Goal: Task Accomplishment & Management: Manage account settings

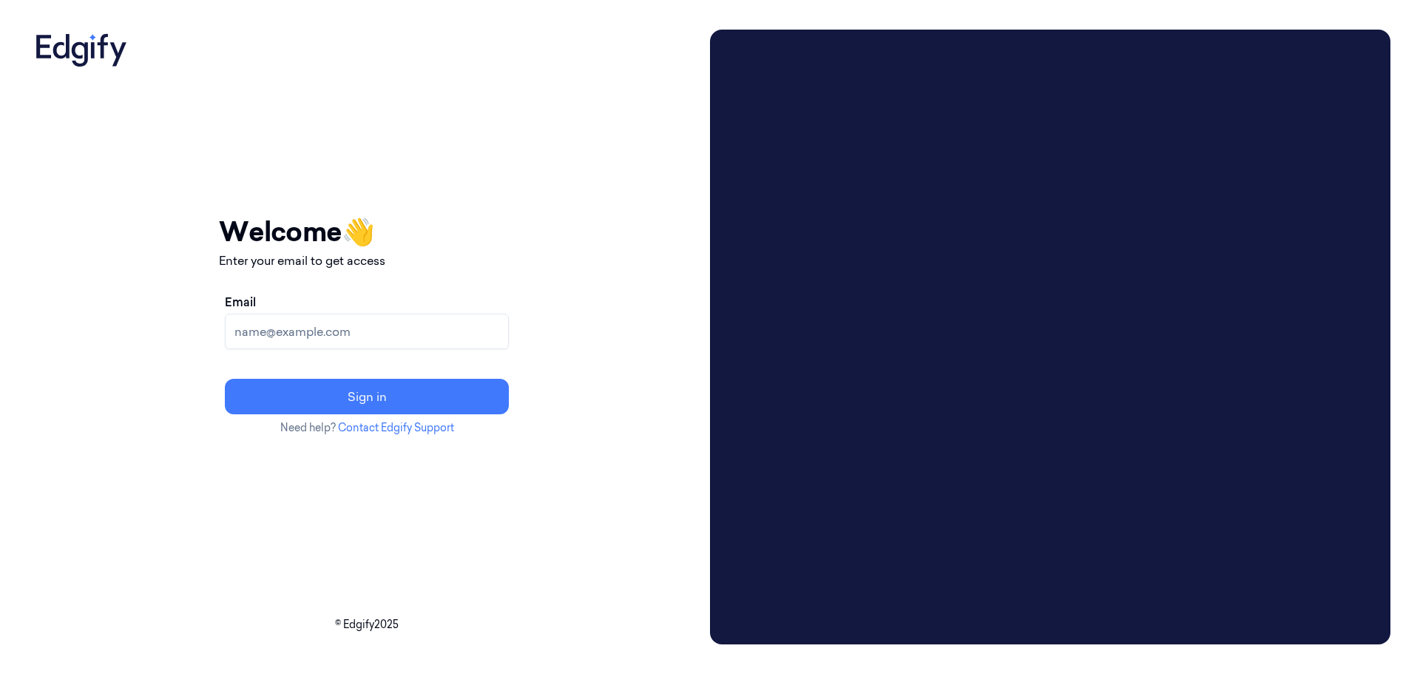
drag, startPoint x: 345, startPoint y: 332, endPoint x: 315, endPoint y: 325, distance: 30.5
click at [343, 333] on input "Email" at bounding box center [367, 331] width 284 height 35
paste input "[EMAIL_ADDRESS][DOMAIN_NAME]"
type input "[EMAIL_ADDRESS][DOMAIN_NAME]"
click at [359, 331] on input "Email" at bounding box center [367, 331] width 284 height 35
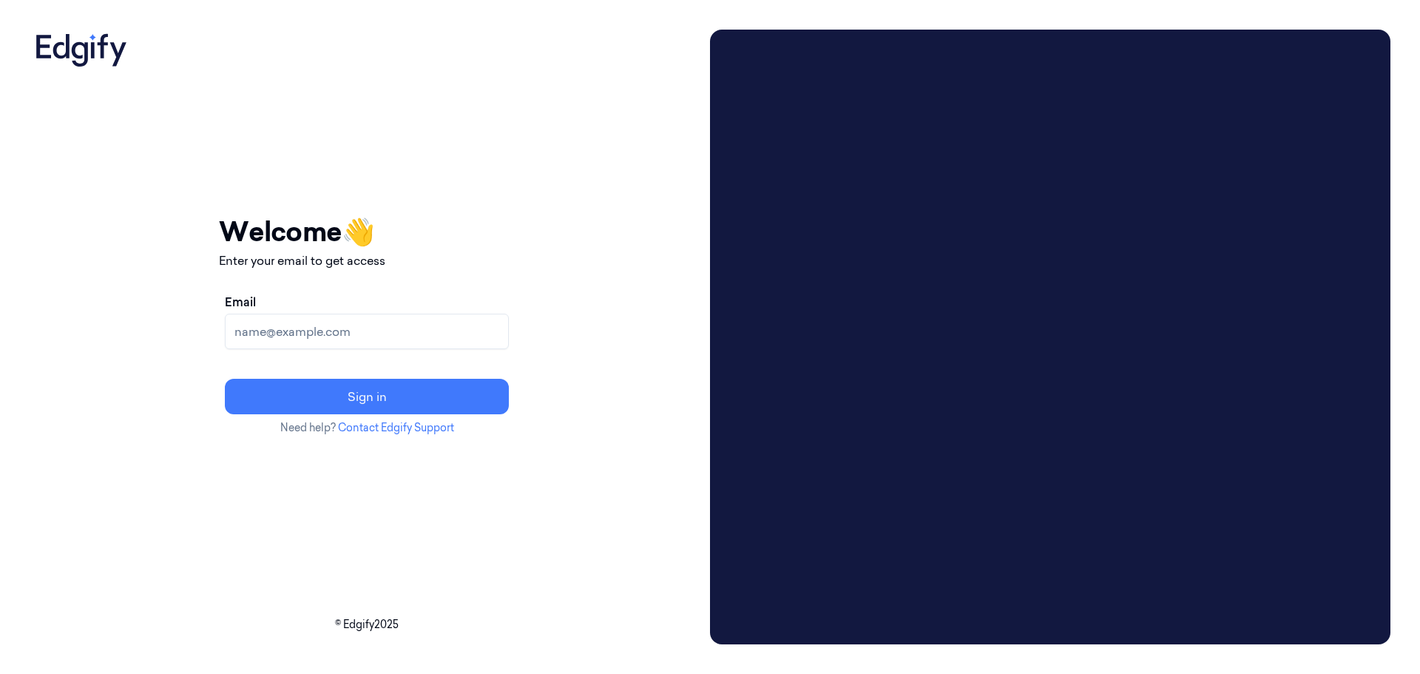
type input "rohit.acharya@indivillage.co"
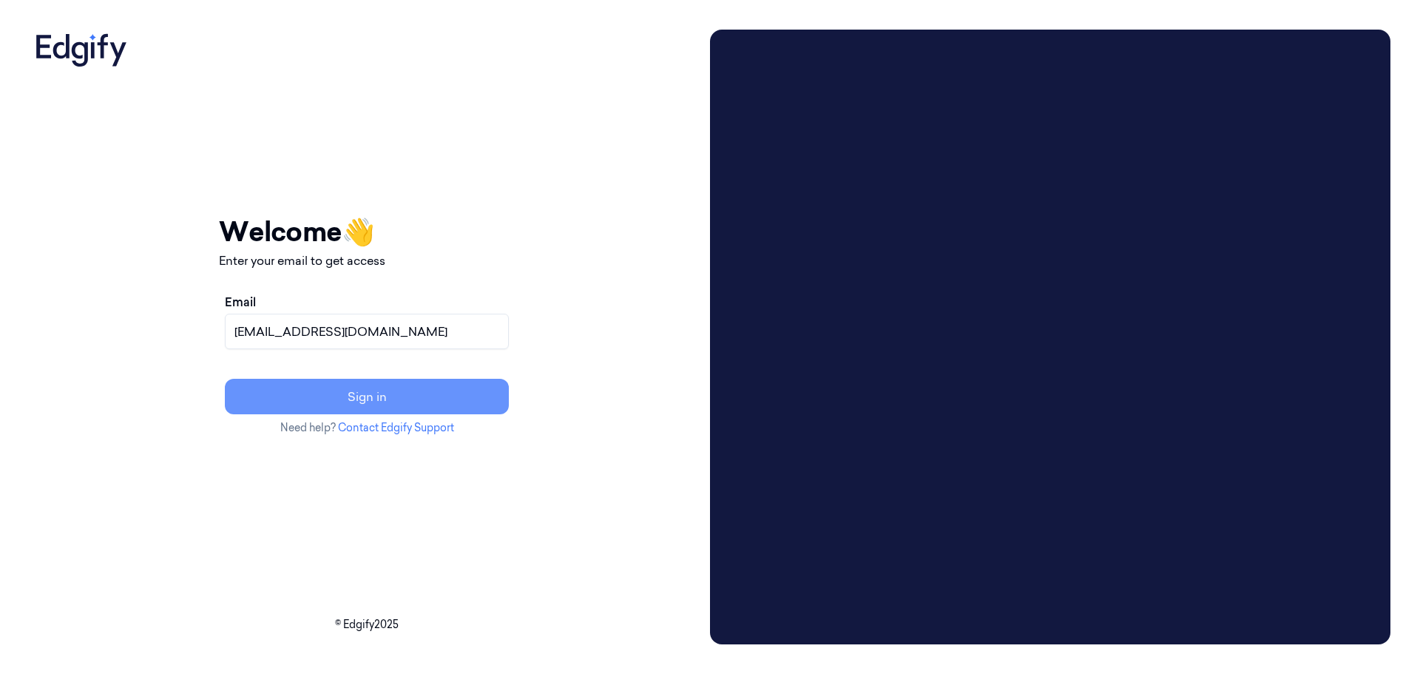
click at [424, 405] on button "Sign in" at bounding box center [367, 396] width 284 height 35
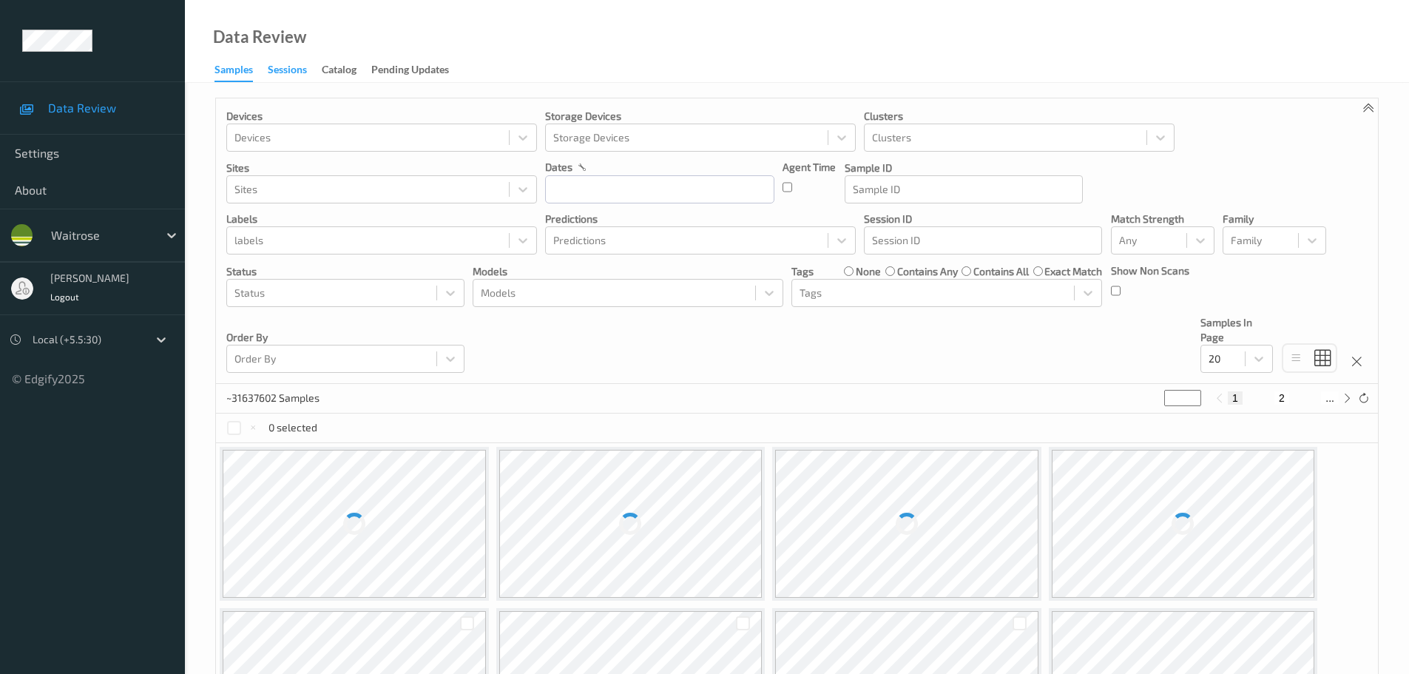
click at [280, 73] on div "Sessions" at bounding box center [287, 71] width 39 height 18
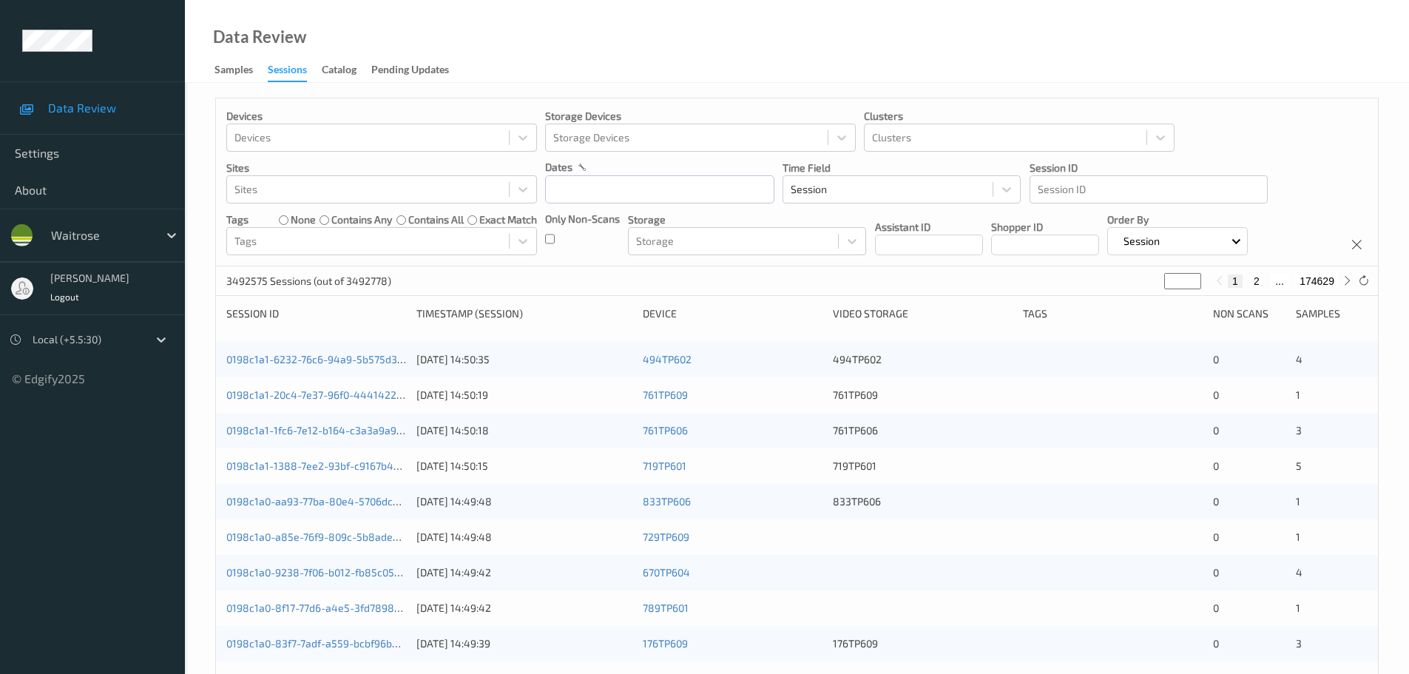
click at [57, 342] on div at bounding box center [87, 340] width 108 height 18
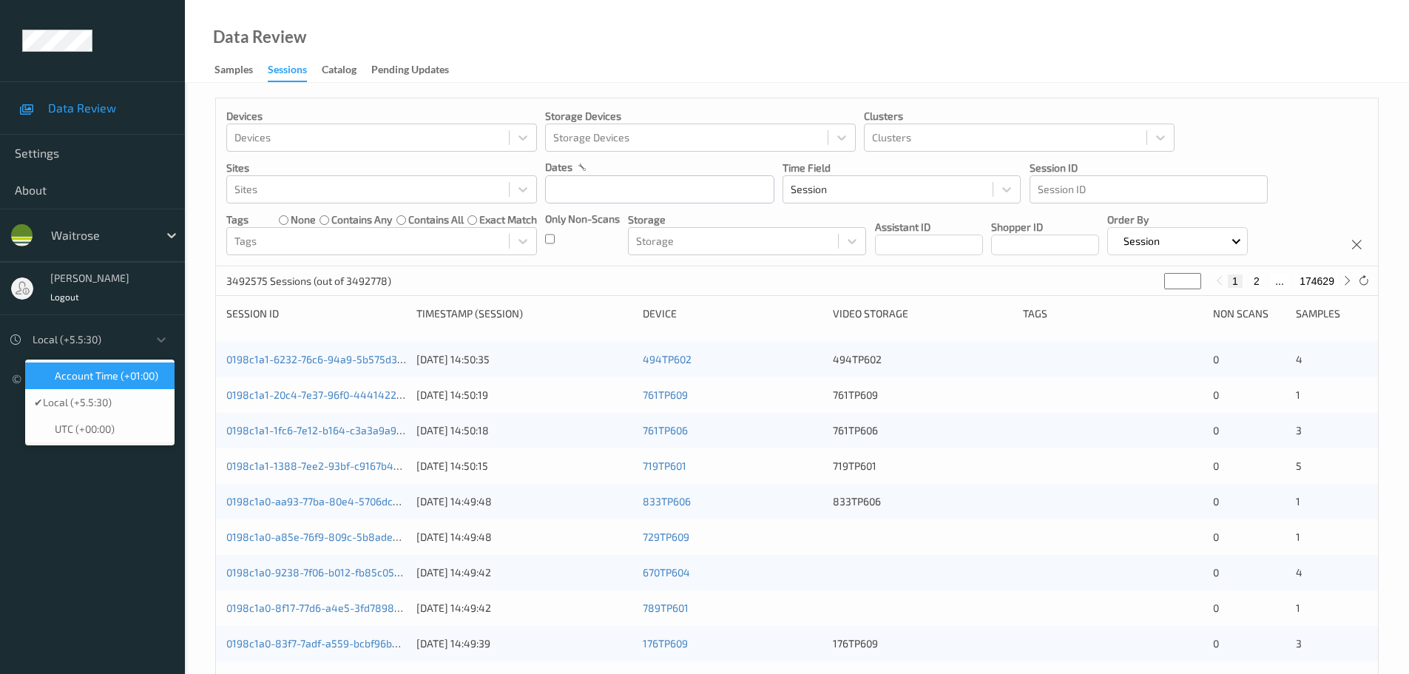
click at [89, 379] on span "Account Time (+01:00)" at bounding box center [107, 375] width 104 height 15
click at [55, 332] on div at bounding box center [87, 340] width 108 height 18
click at [59, 376] on span "Account Time (+01:00)" at bounding box center [95, 375] width 104 height 15
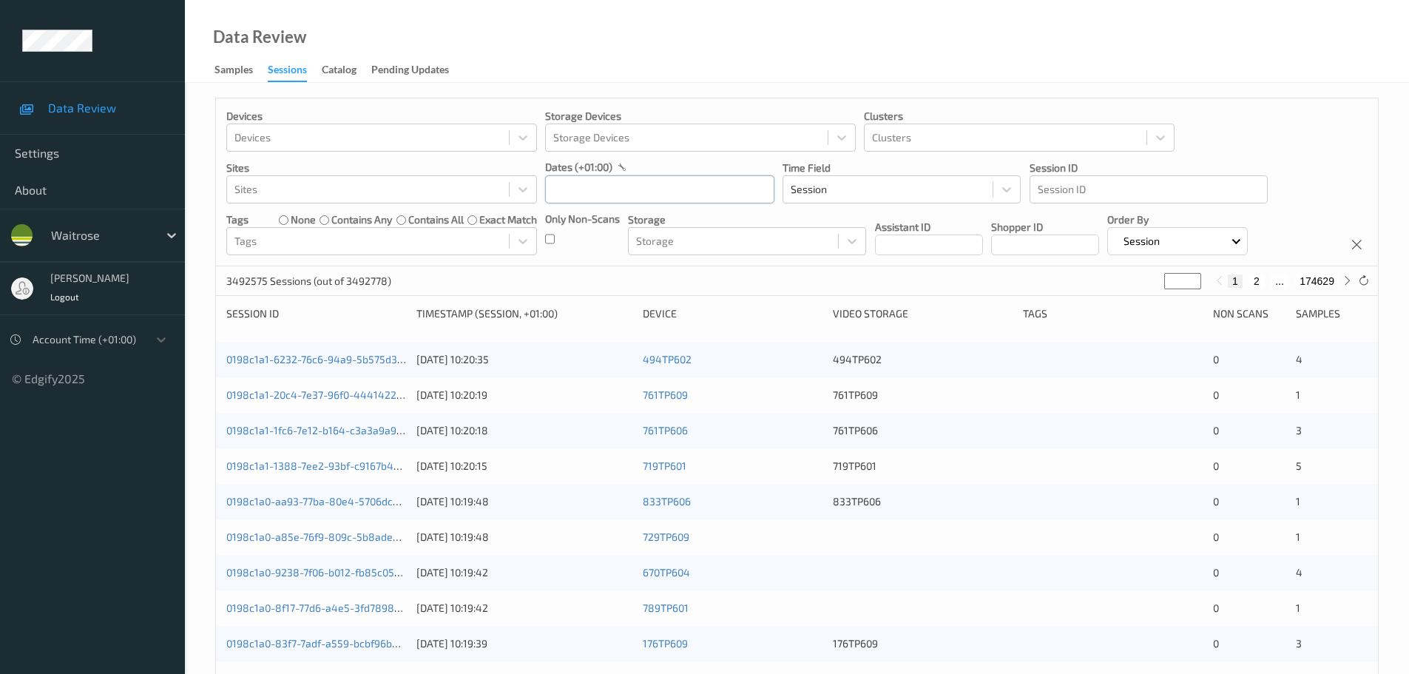
click at [634, 200] on input "text" at bounding box center [659, 189] width 229 height 28
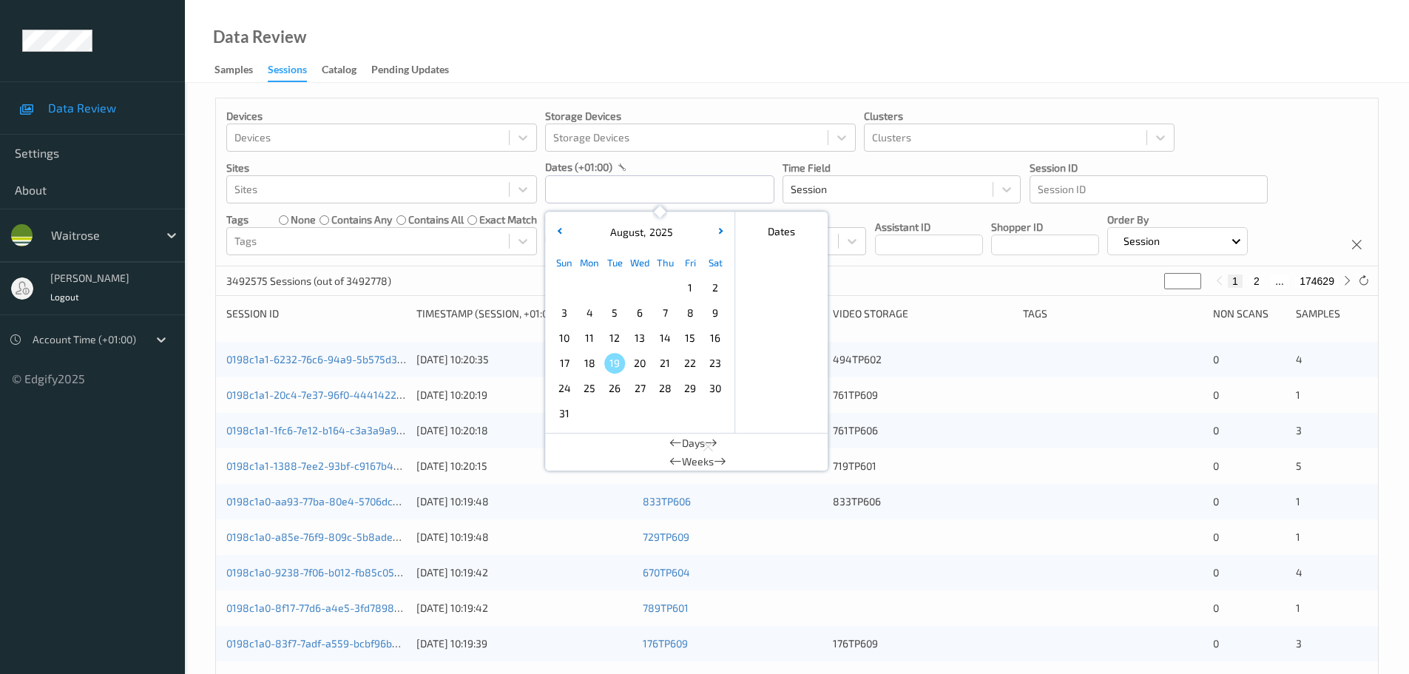
click at [603, 70] on div "Data Review Samples Sessions Catalog Pending Updates" at bounding box center [797, 41] width 1224 height 83
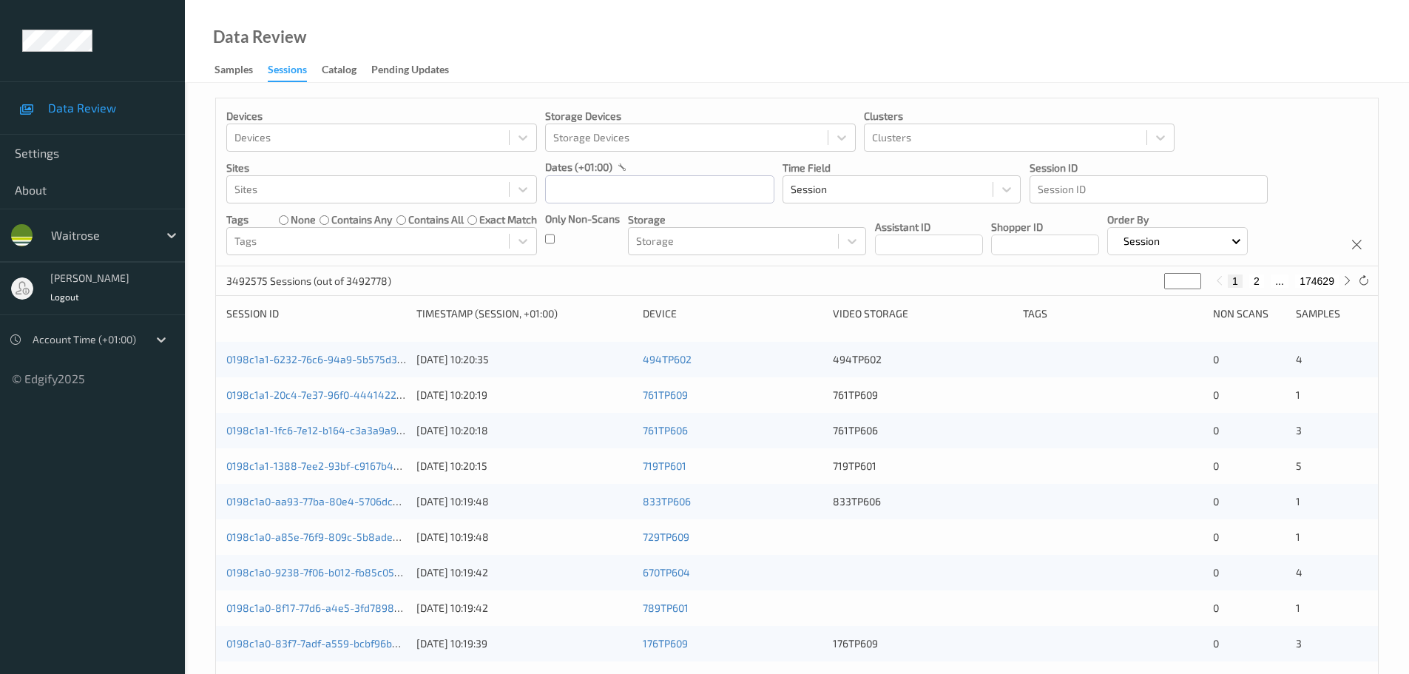
click at [95, 342] on div at bounding box center [87, 340] width 108 height 18
click at [21, 516] on ul "Data Review Settings About waitrose Rohit Achary Logout Account Time (+01:00) ©…" at bounding box center [92, 337] width 185 height 674
click at [1296, 41] on div "Data Review Samples Sessions Catalog Pending Updates" at bounding box center [797, 41] width 1224 height 83
